Goal: Transaction & Acquisition: Purchase product/service

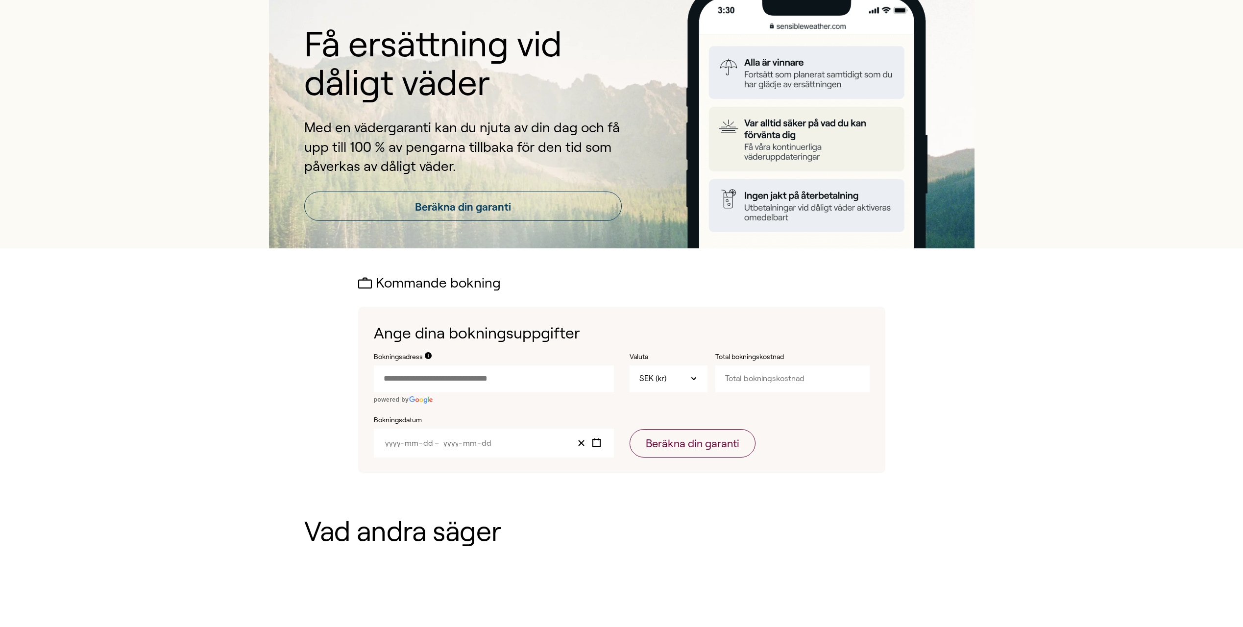
scroll to position [49, 0]
click at [483, 375] on input "Bokningsadress" at bounding box center [494, 379] width 240 height 26
paste input "text"
click at [499, 401] on span "[STREET_ADDRESS][PERSON_NAME]" at bounding box center [442, 407] width 116 height 12
type input "**********"
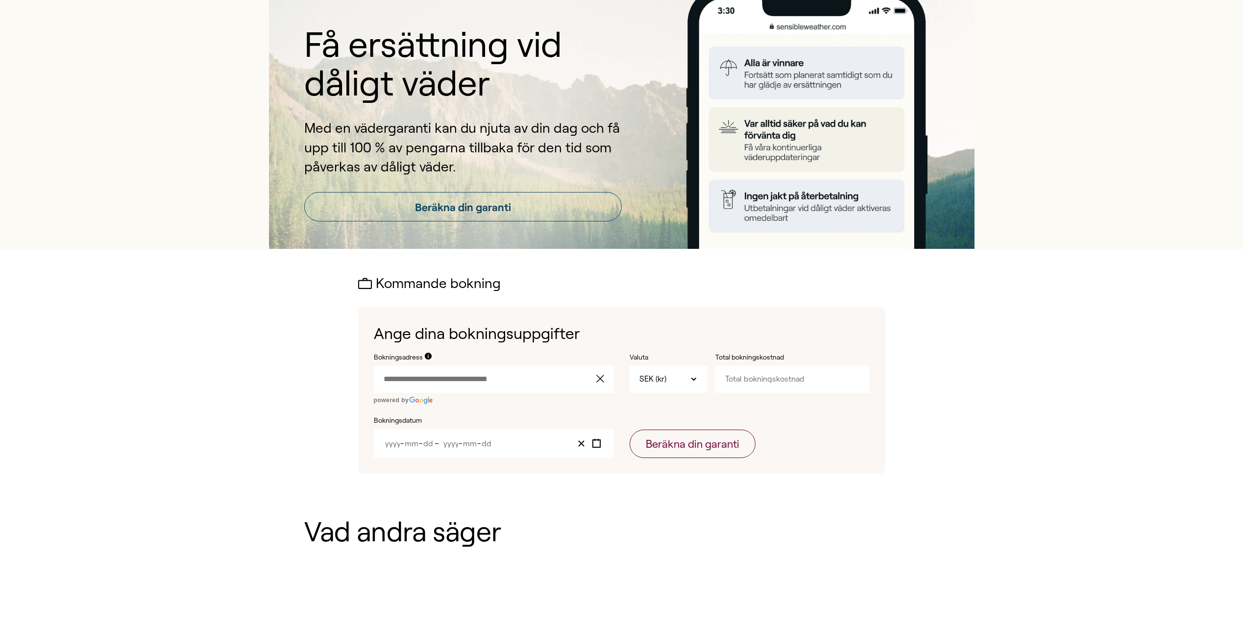
click at [806, 387] on input "Total bokningskostnad" at bounding box center [792, 379] width 154 height 26
type input "37500"
click at [593, 444] on icon "Toggle calendar" at bounding box center [596, 443] width 9 height 9
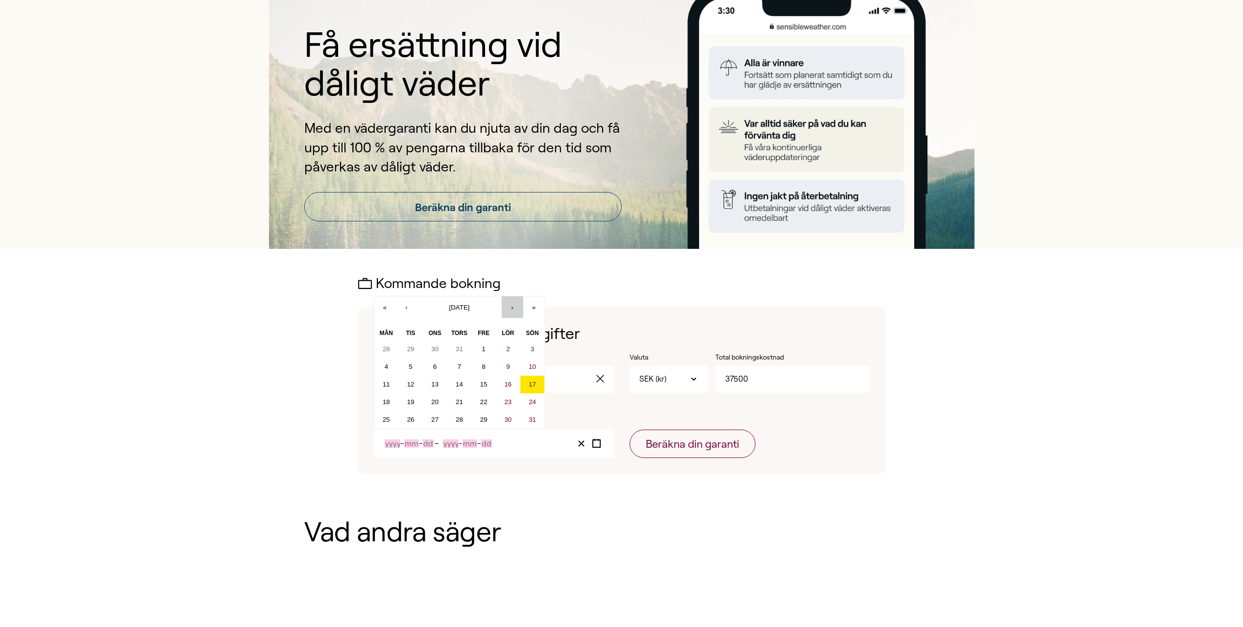
click at [516, 309] on button "›" at bounding box center [513, 307] width 22 height 22
click at [535, 373] on button "9" at bounding box center [532, 367] width 25 height 18
click at [529, 380] on button "16" at bounding box center [532, 385] width 25 height 18
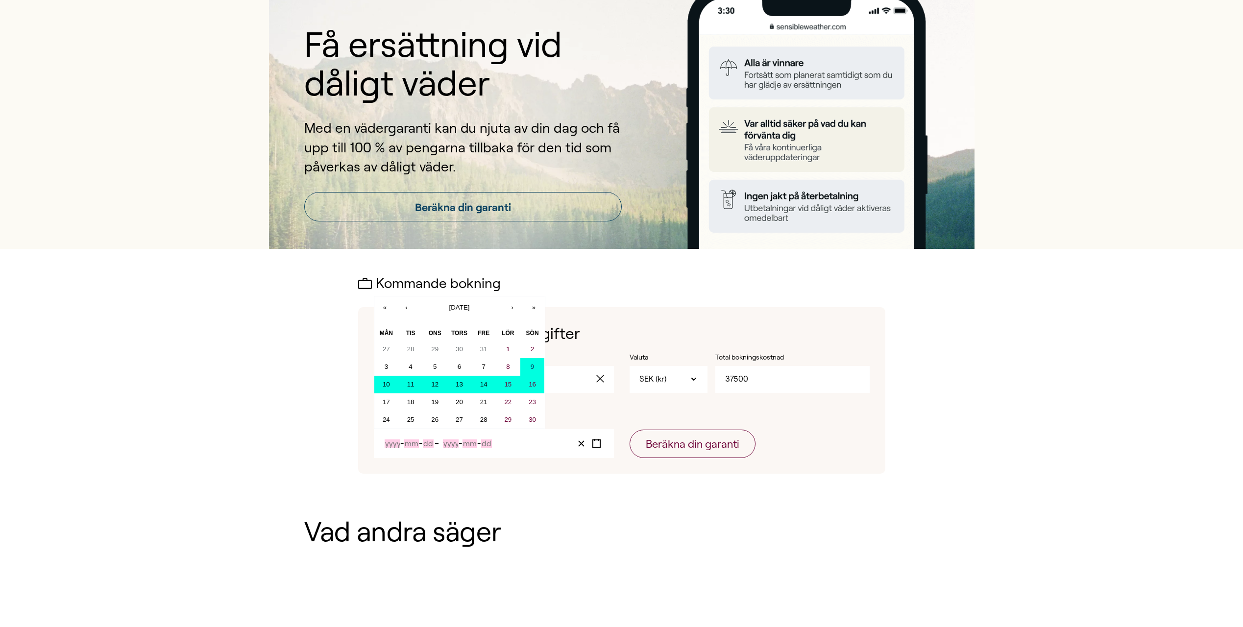
type input "2025"
type input "11"
type input "9"
type input "2025"
type input "11"
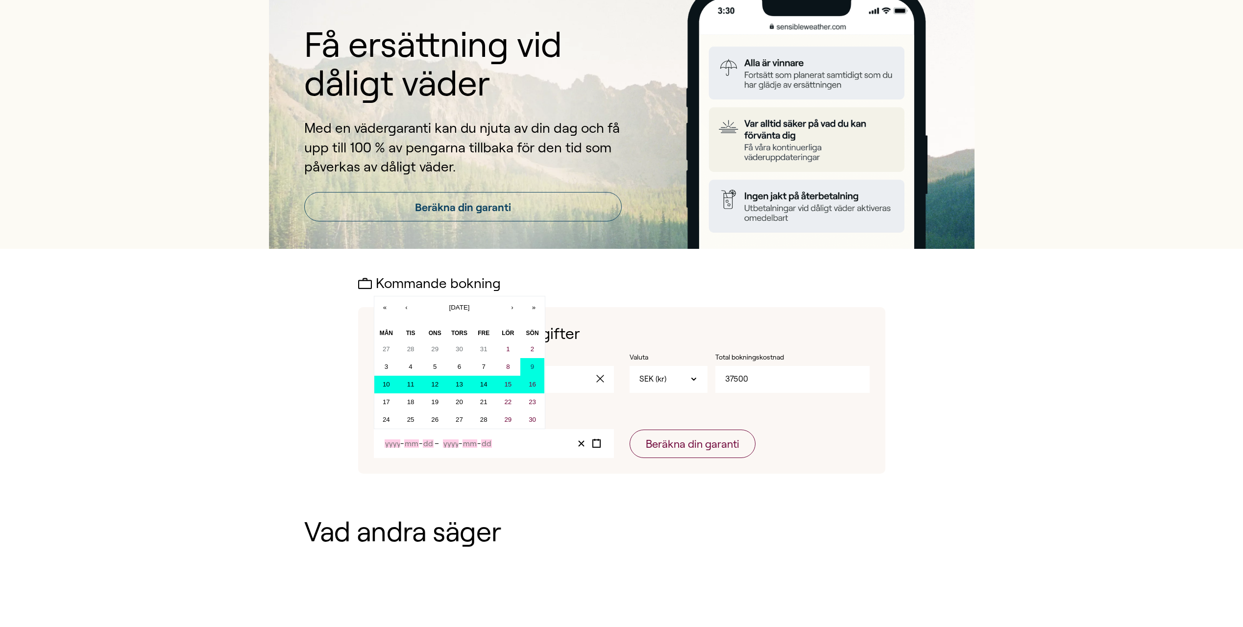
type input "16"
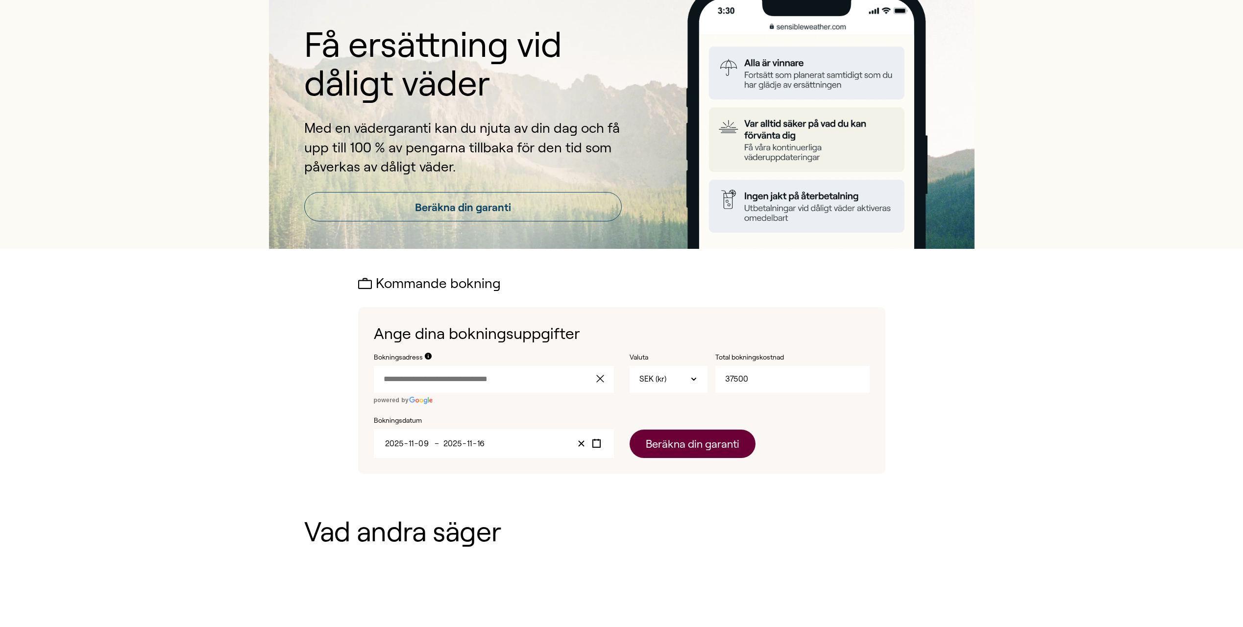
click at [685, 451] on button "Beräkna din garanti" at bounding box center [693, 444] width 126 height 28
